Goal: Task Accomplishment & Management: Manage account settings

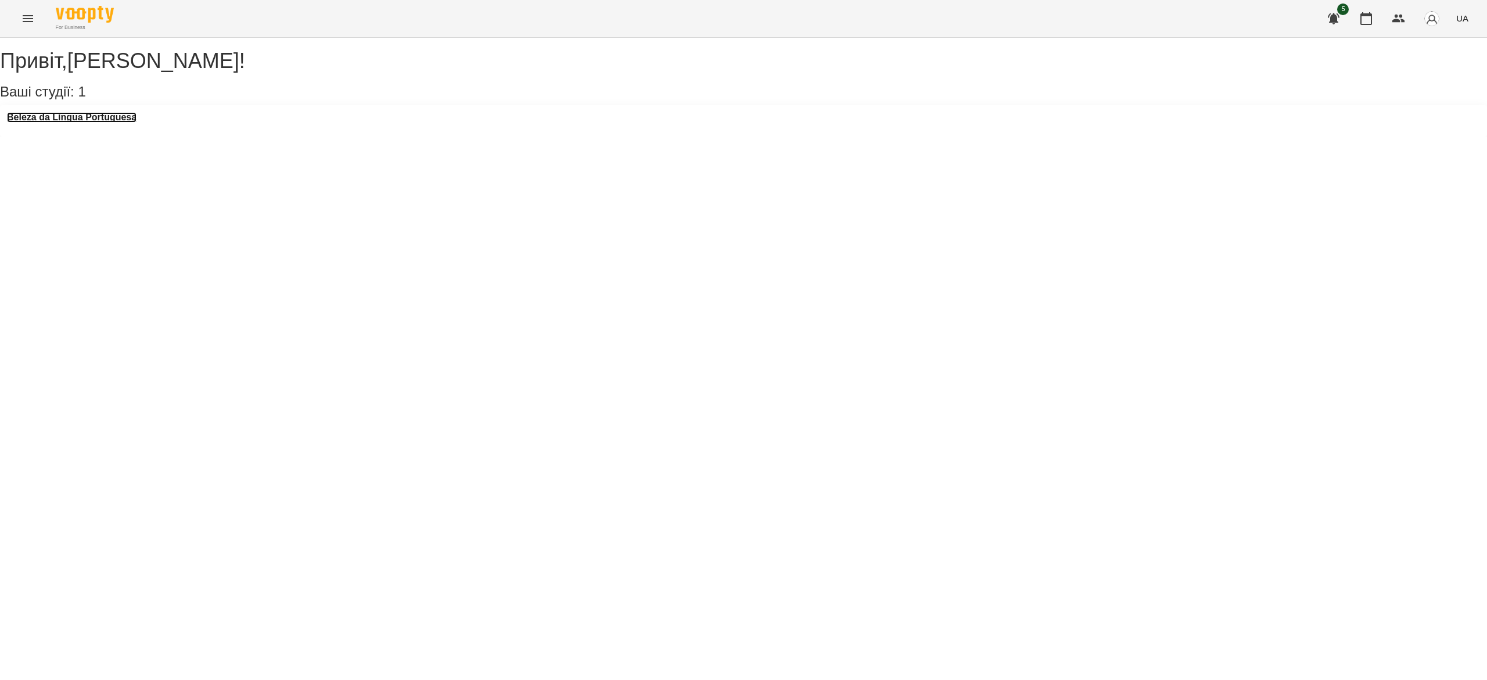
click at [63, 123] on h3 "Beleza da Língua Portuguesa" at bounding box center [72, 117] width 130 height 10
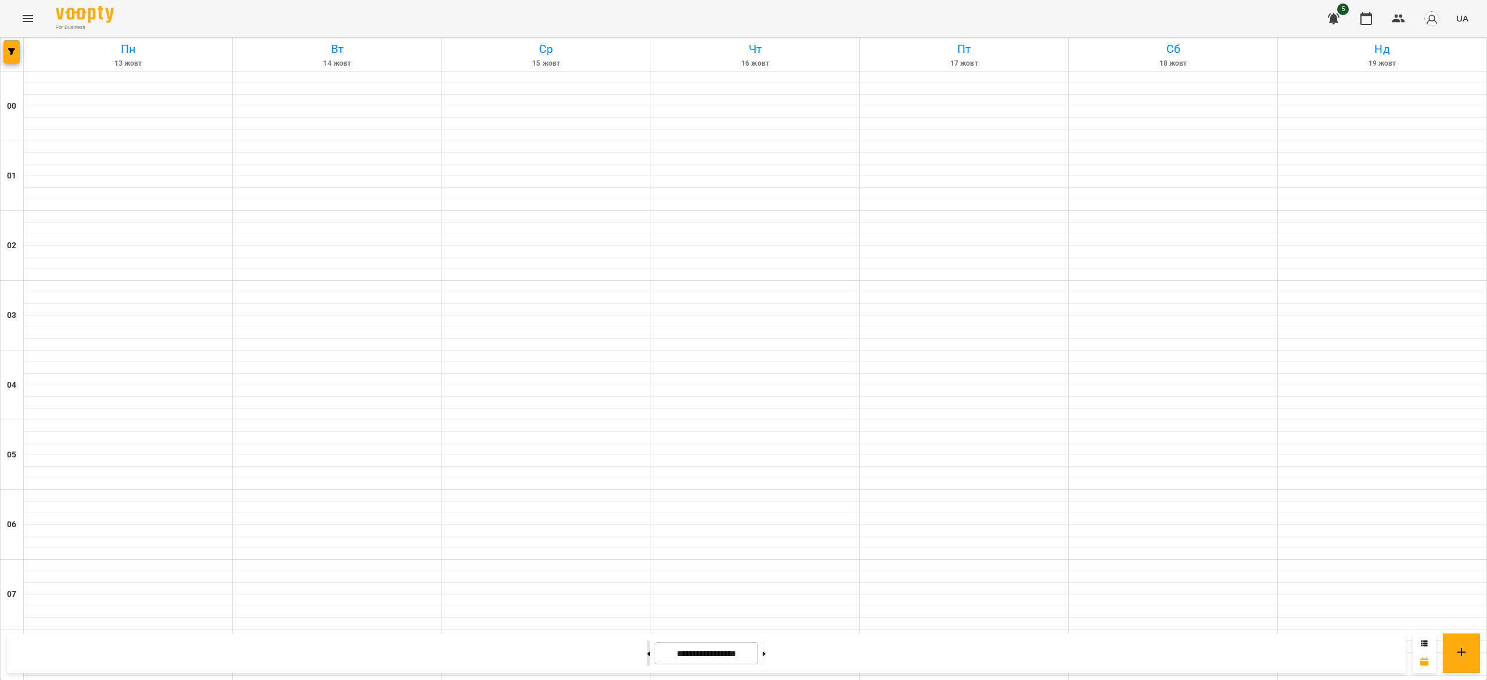
click at [647, 653] on button at bounding box center [648, 653] width 3 height 26
click at [766, 655] on button at bounding box center [764, 653] width 3 height 26
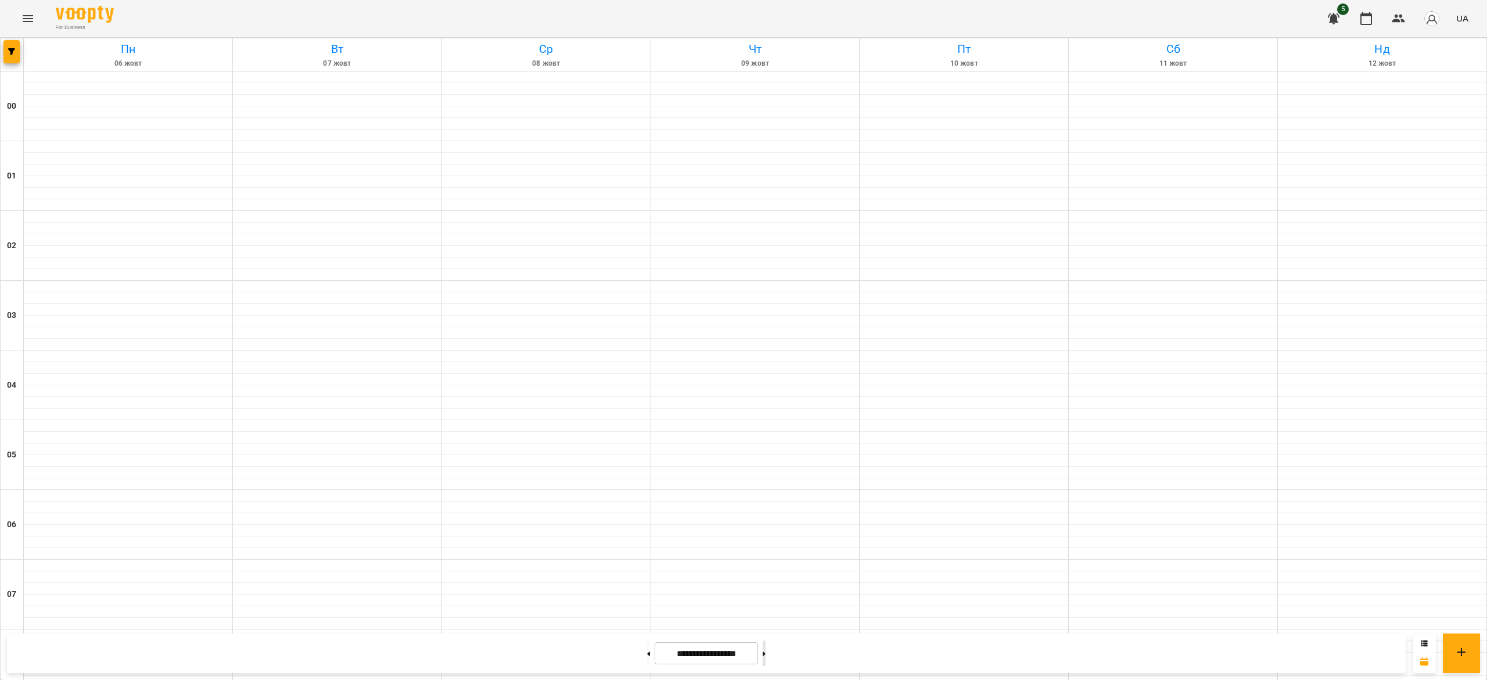
click at [766, 648] on button at bounding box center [764, 653] width 3 height 26
click at [1077, 671] on div "**********" at bounding box center [706, 653] width 1399 height 40
click at [647, 658] on button at bounding box center [648, 653] width 3 height 26
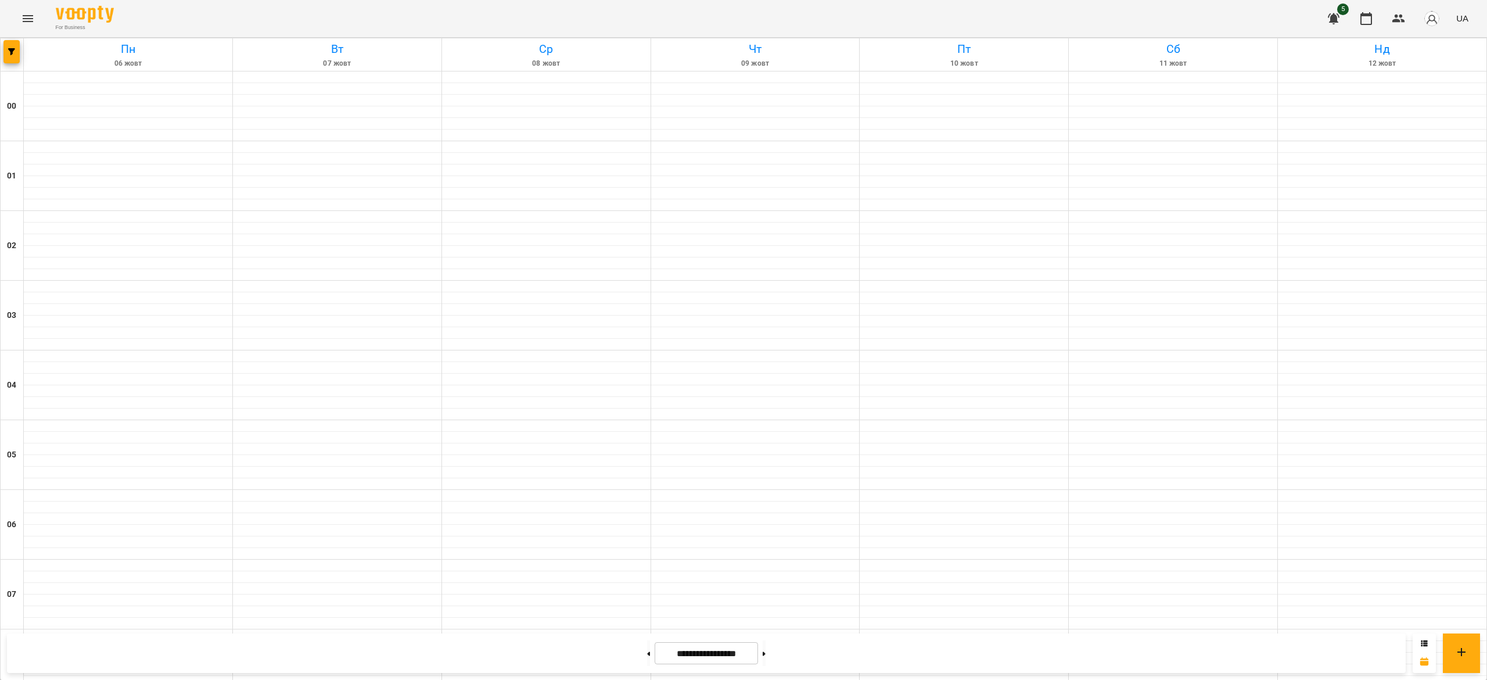
scroll to position [763, 0]
click at [766, 653] on button at bounding box center [764, 653] width 3 height 26
click at [647, 652] on button at bounding box center [648, 653] width 3 height 26
click at [766, 653] on icon at bounding box center [764, 653] width 3 height 4
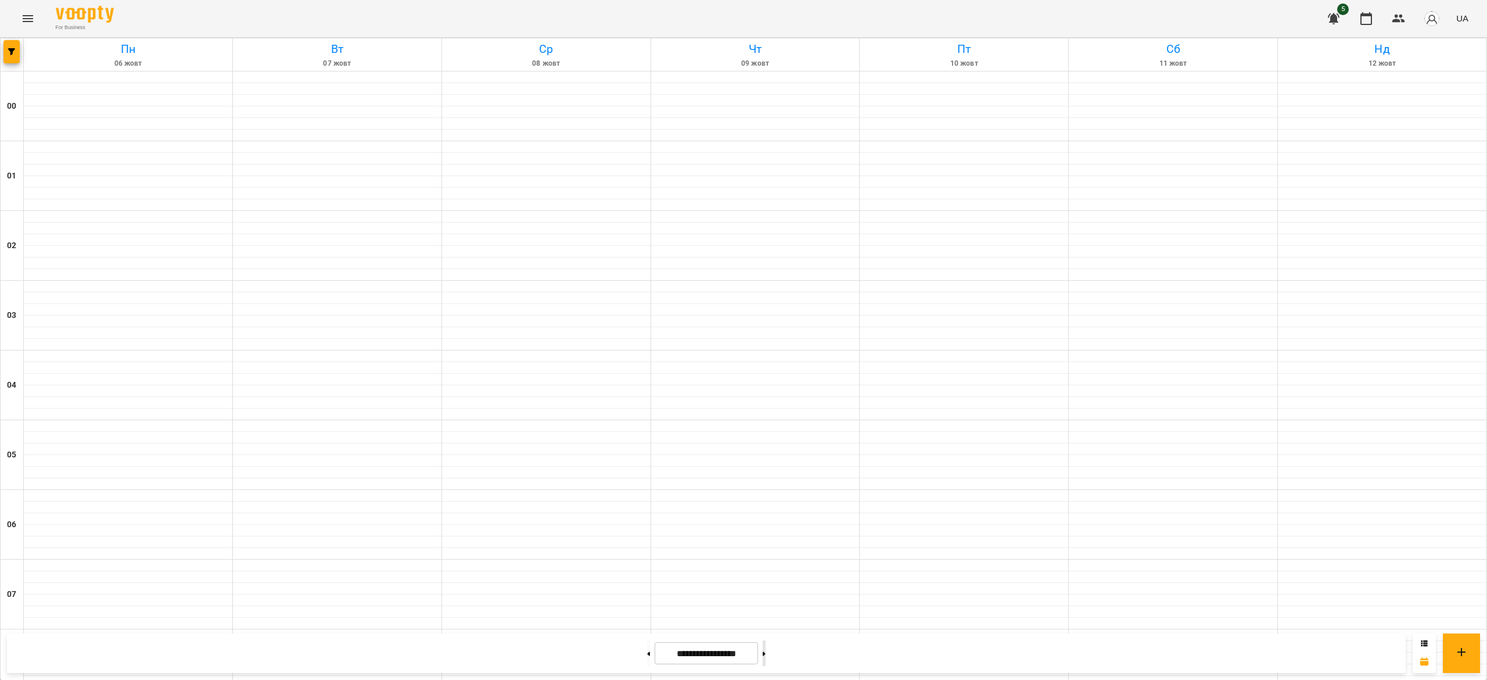
type input "**********"
